Goal: Check status: Check status

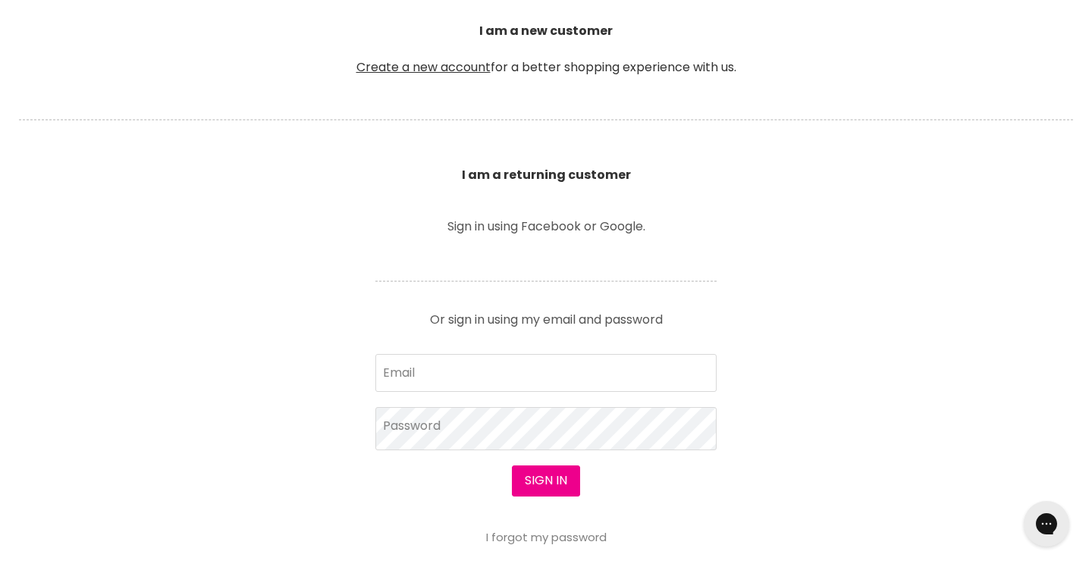
scroll to position [408, 0]
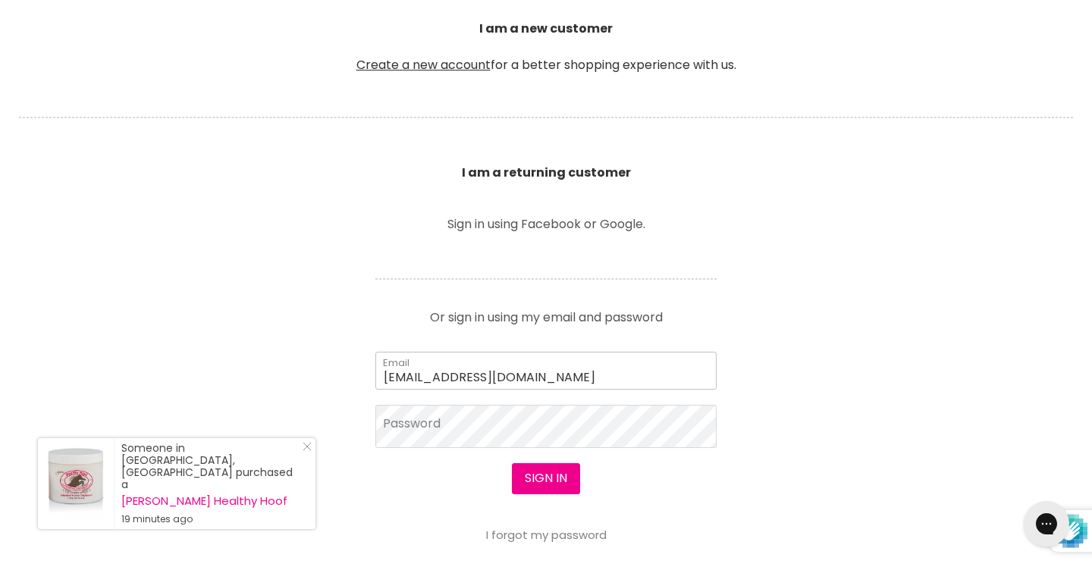
type input "bella.lee05@outlook.com"
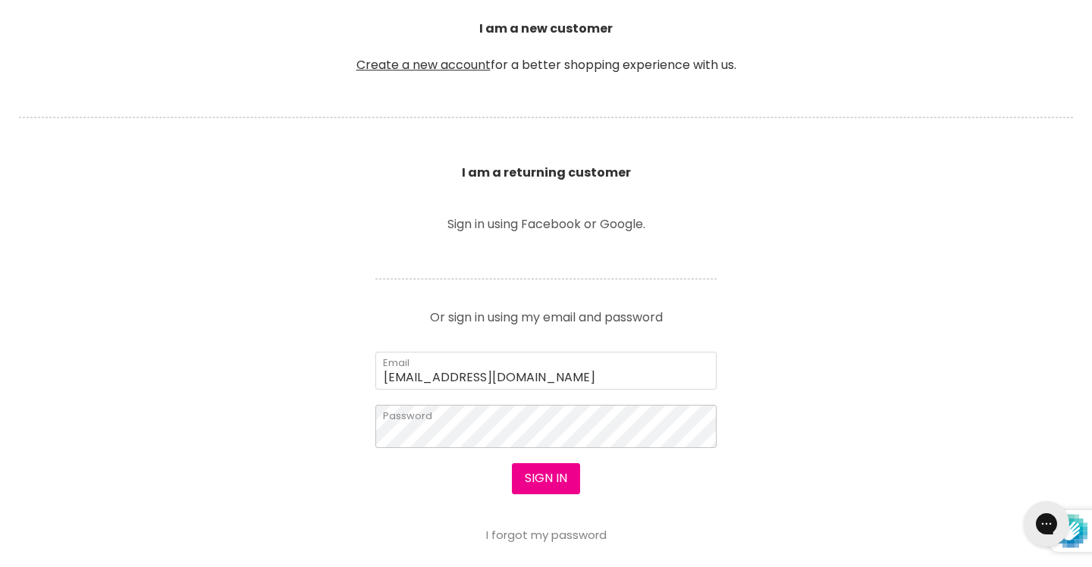
click at [544, 479] on button "Sign in" at bounding box center [546, 479] width 68 height 30
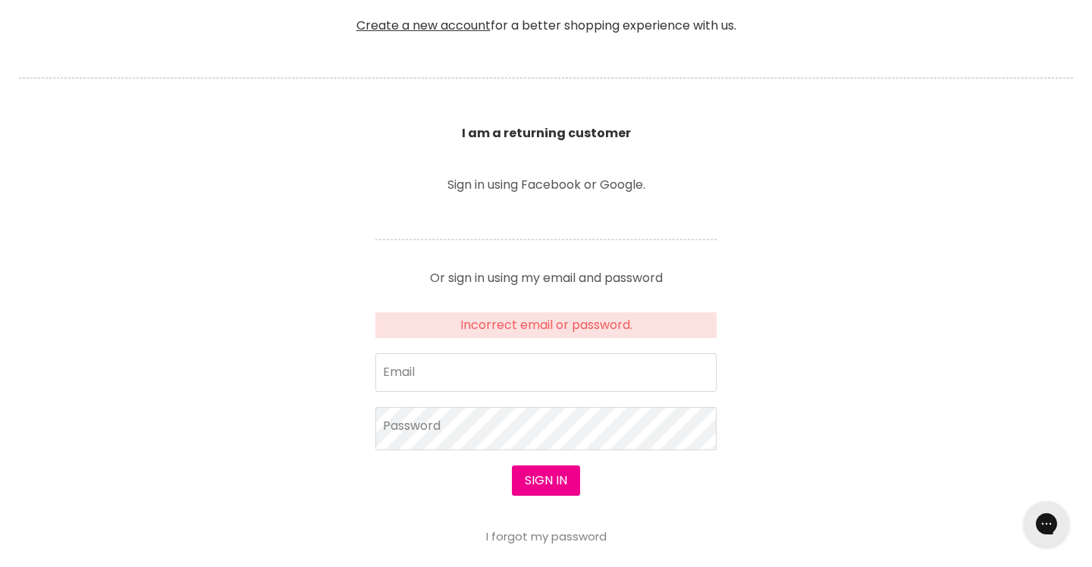
scroll to position [464, 0]
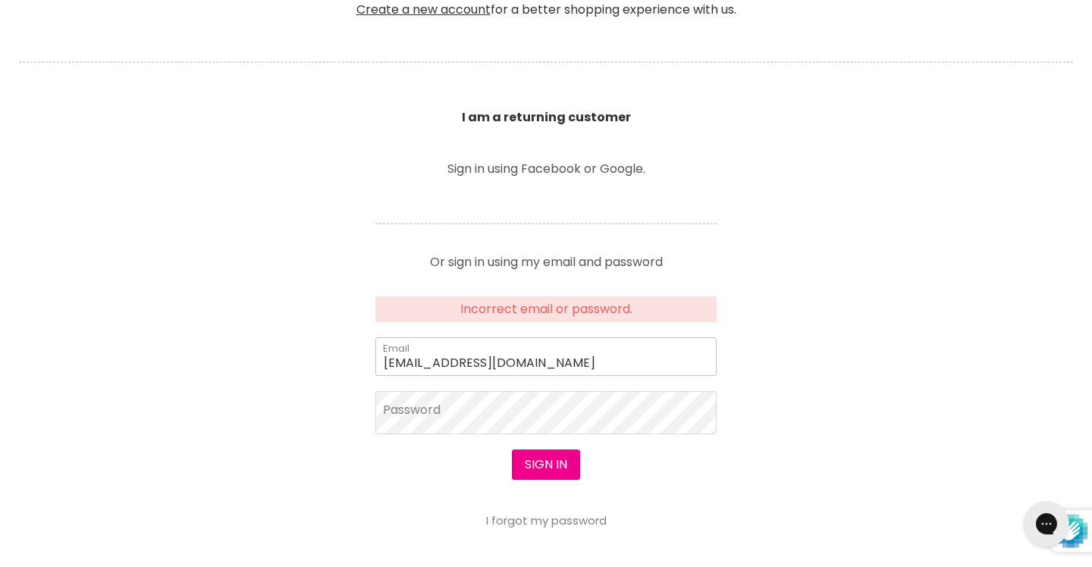
type input "bella.lee05@outlook.com"
click at [544, 465] on button "Sign in" at bounding box center [546, 465] width 68 height 30
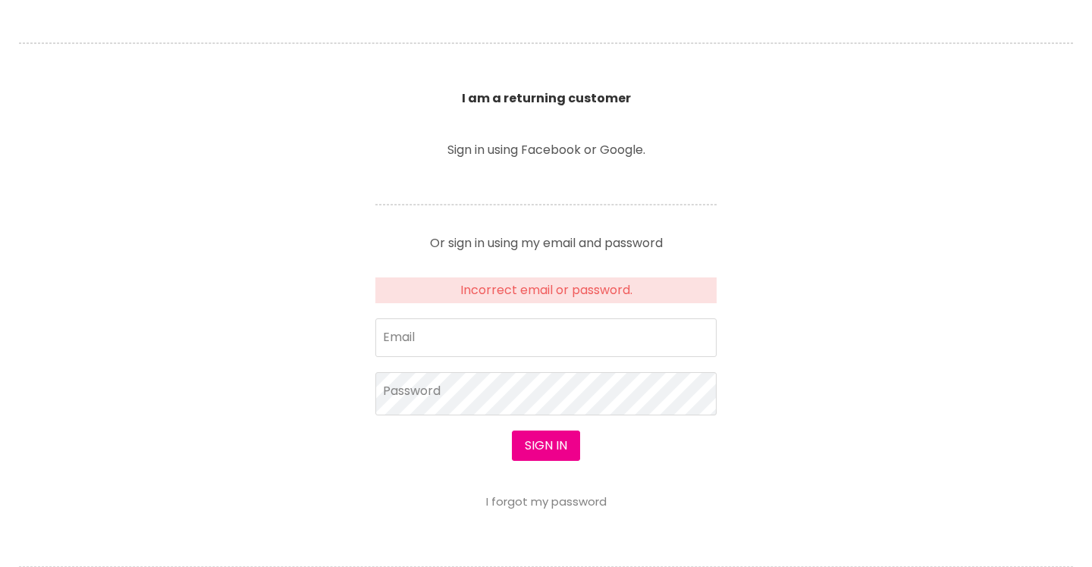
scroll to position [482, 0]
click at [544, 504] on link "I forgot my password" at bounding box center [546, 502] width 121 height 16
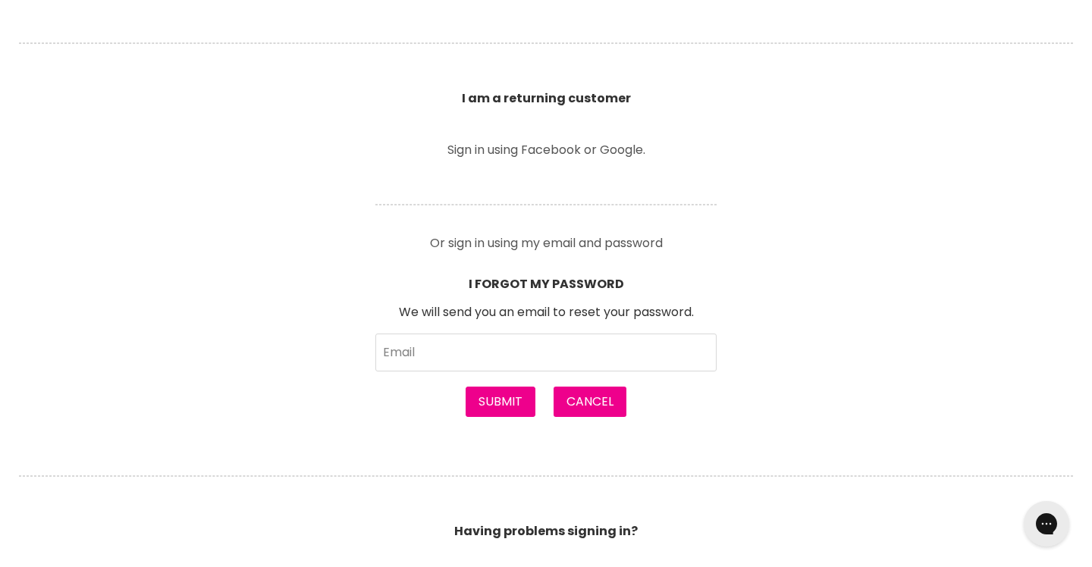
scroll to position [0, 0]
click at [438, 360] on input "Email" at bounding box center [546, 353] width 341 height 38
type input "[EMAIL_ADDRESS][DOMAIN_NAME]"
click at [498, 393] on button "Submit" at bounding box center [501, 402] width 70 height 30
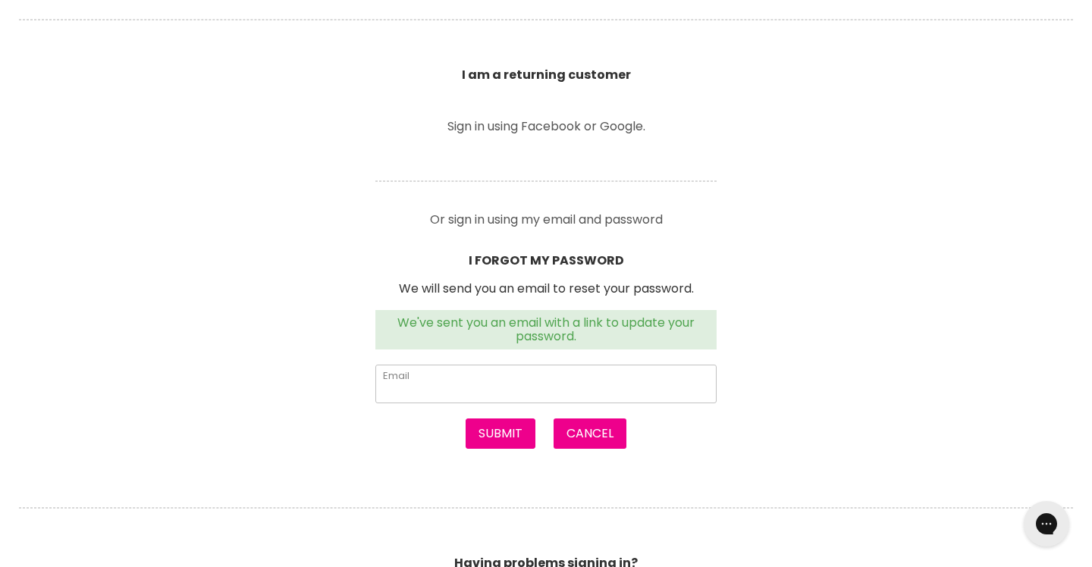
click at [438, 366] on input "Email" at bounding box center [546, 384] width 341 height 38
click at [583, 435] on button "Cancel" at bounding box center [590, 434] width 73 height 30
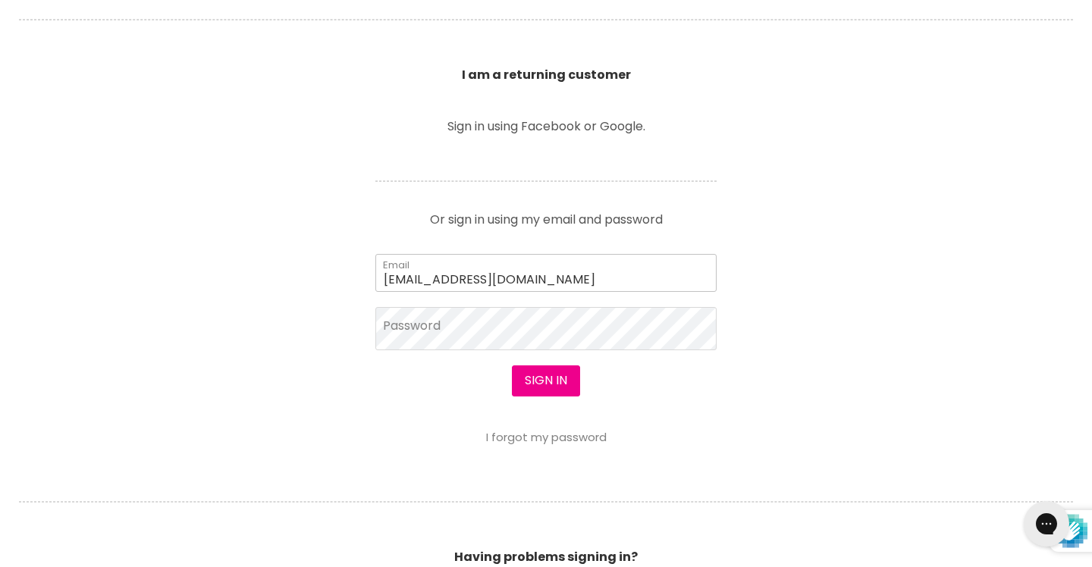
type input "[EMAIL_ADDRESS][DOMAIN_NAME]"
click at [544, 382] on button "Sign in" at bounding box center [546, 381] width 68 height 30
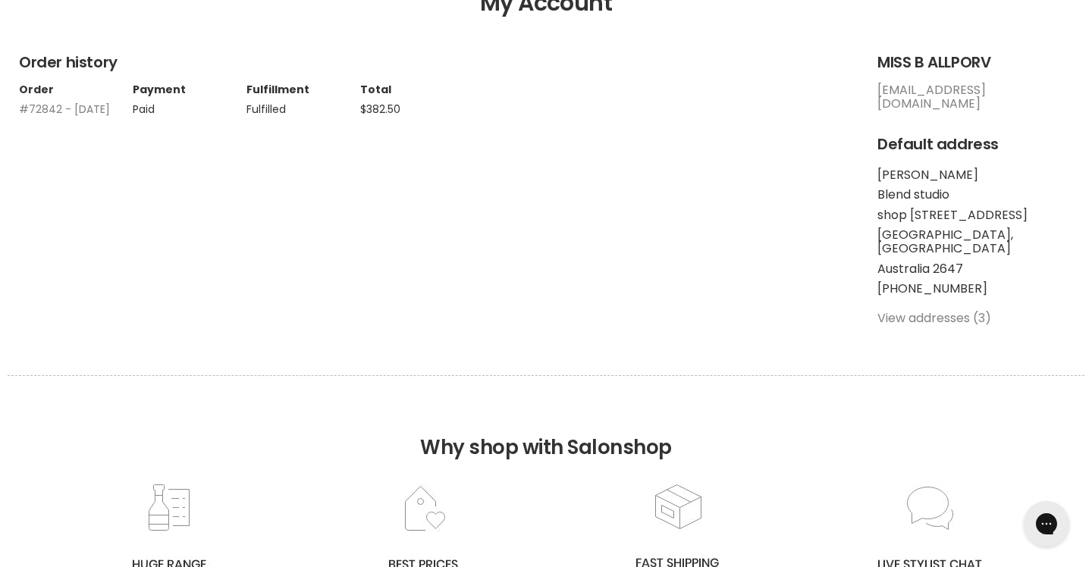
scroll to position [209, 0]
click at [196, 117] on td "Paid" at bounding box center [190, 107] width 114 height 20
click at [59, 118] on link "#72842 - 14 Nov, 2024" at bounding box center [64, 110] width 91 height 15
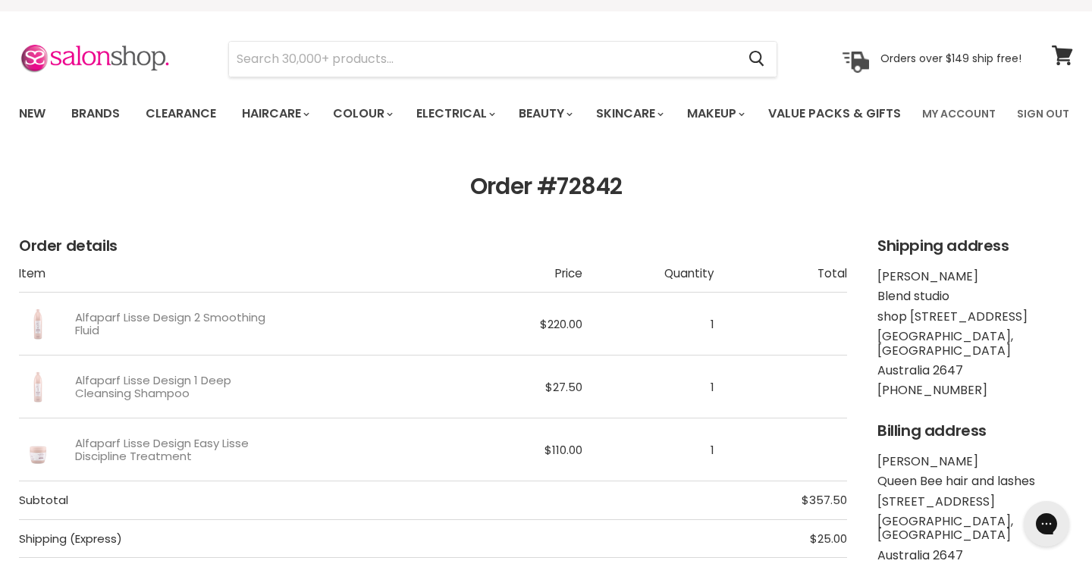
scroll to position [15, 0]
